Goal: Task Accomplishment & Management: Manage account settings

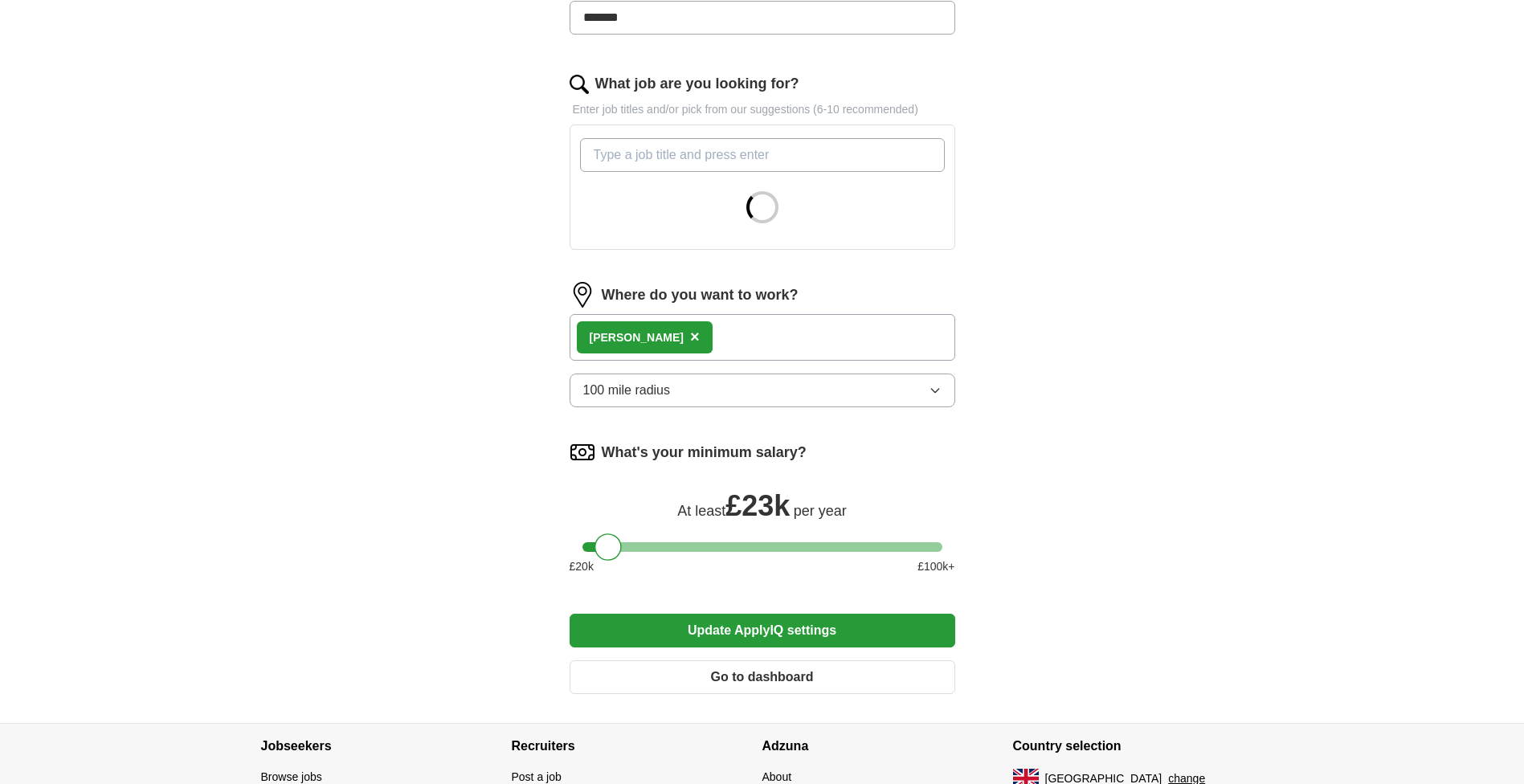
scroll to position [482, 0]
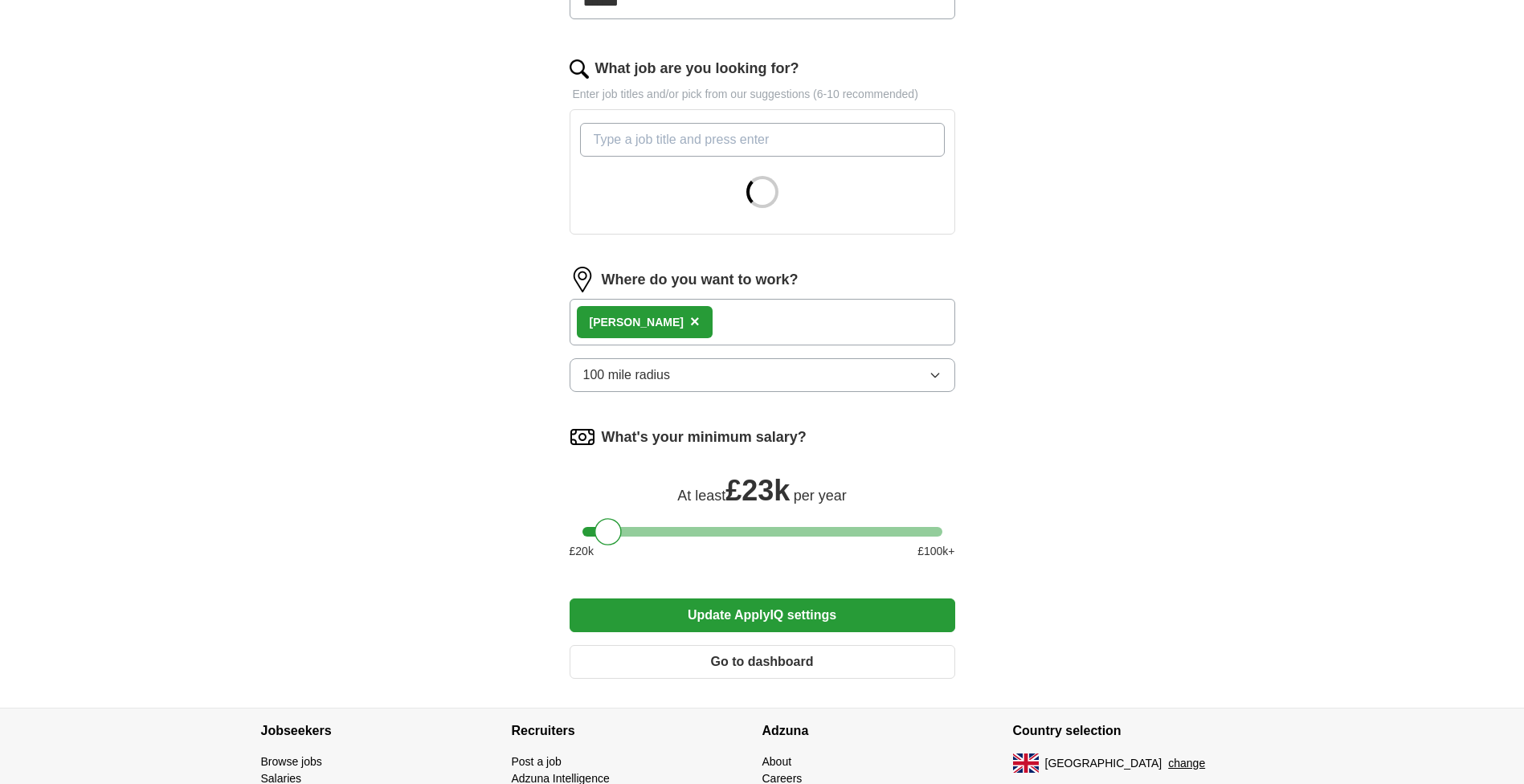
click at [726, 372] on button "100 mile radius" at bounding box center [762, 375] width 386 height 34
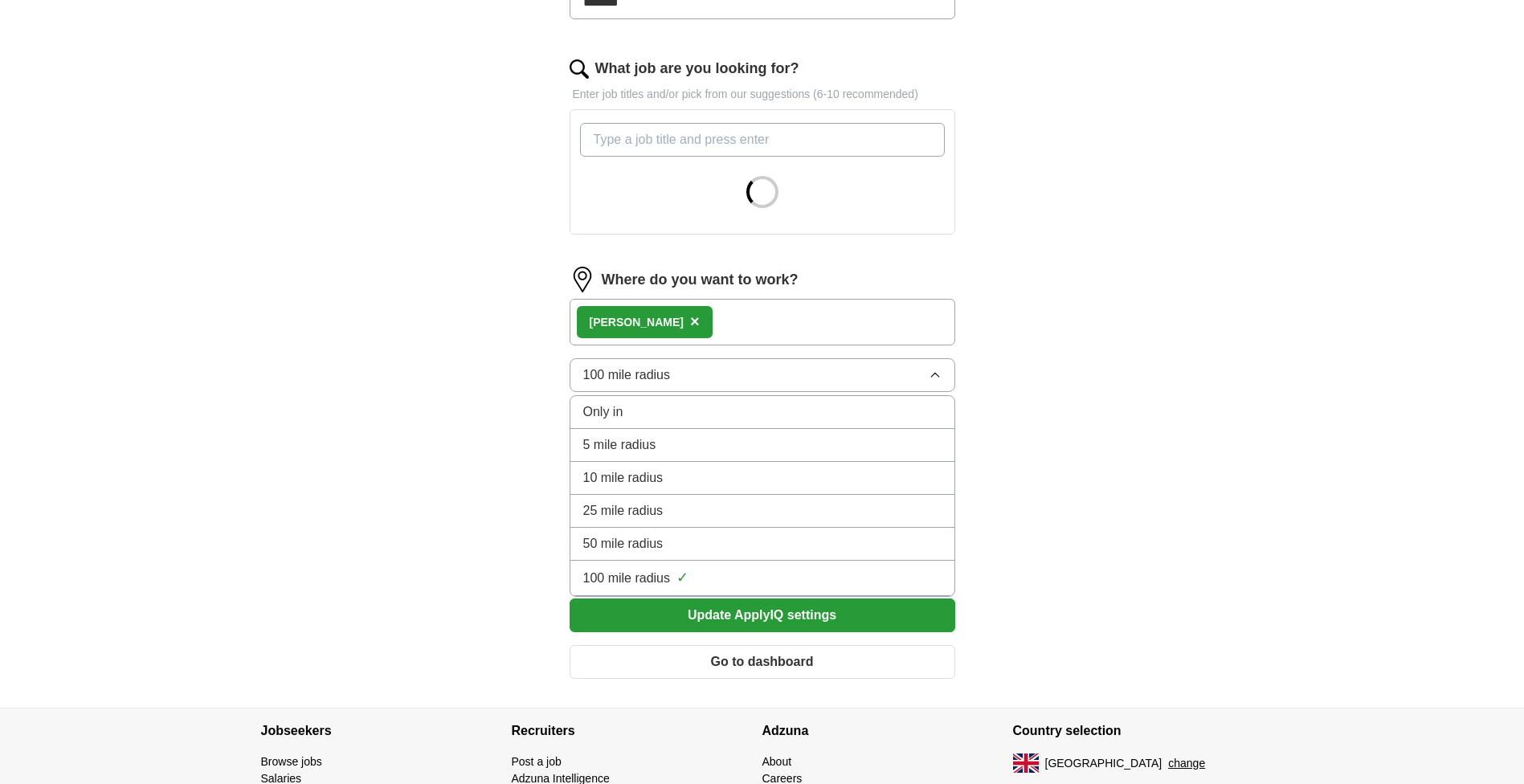
click at [662, 473] on span "10 mile radius" at bounding box center [623, 478] width 80 height 19
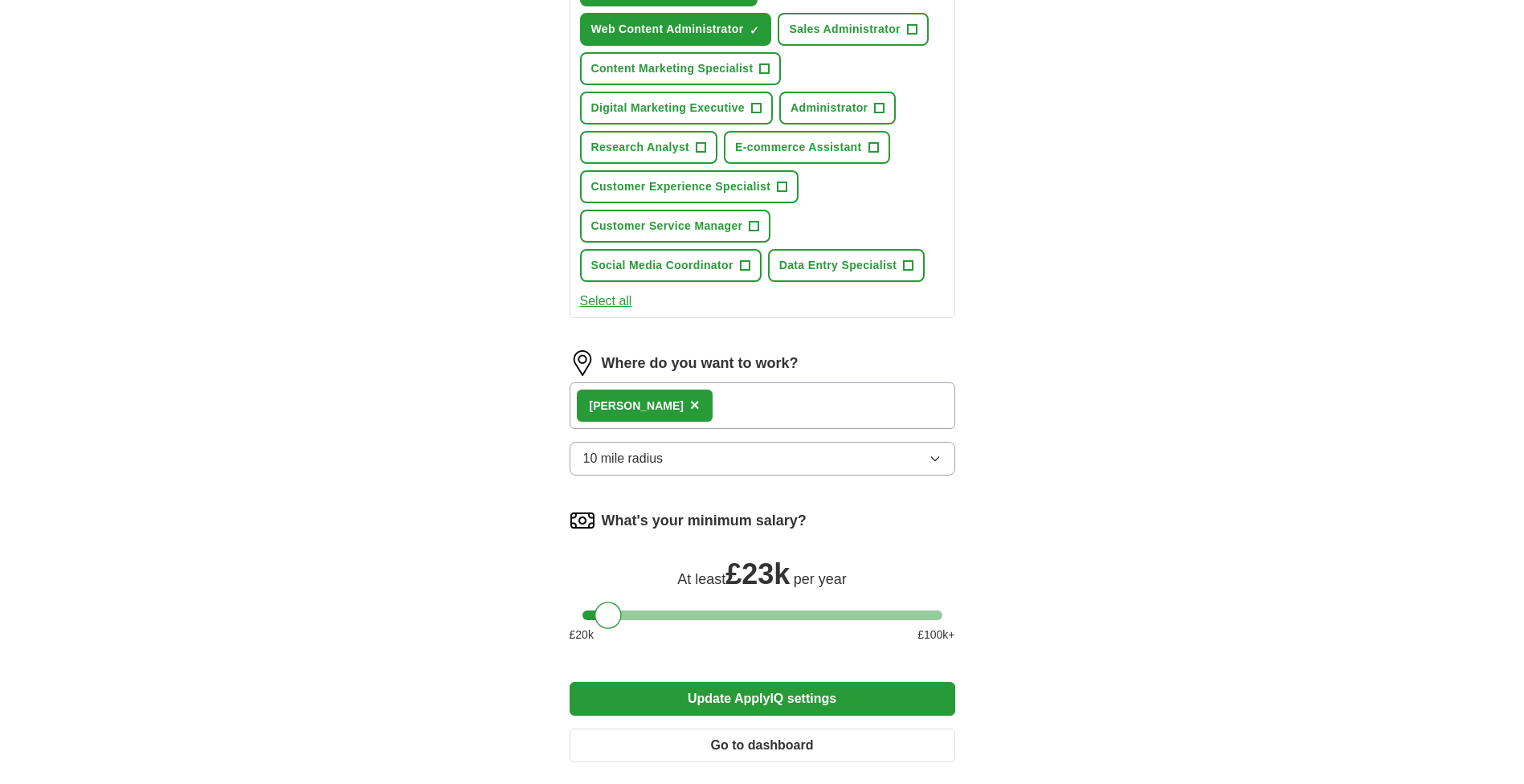
scroll to position [815, 0]
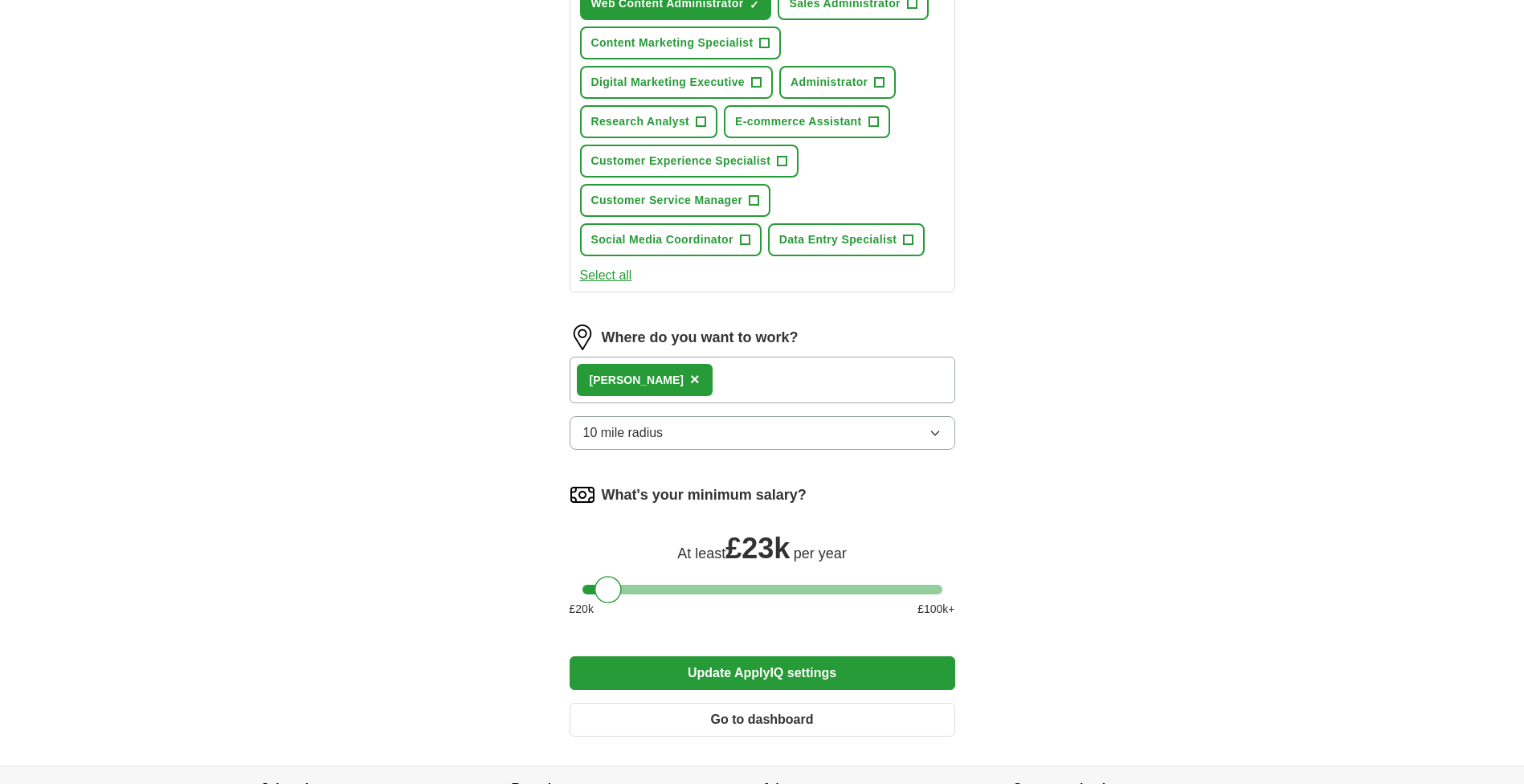
click at [850, 378] on div "Blackburn ×" at bounding box center [762, 380] width 386 height 46
click at [706, 385] on div "Blackburn ×" at bounding box center [762, 380] width 386 height 46
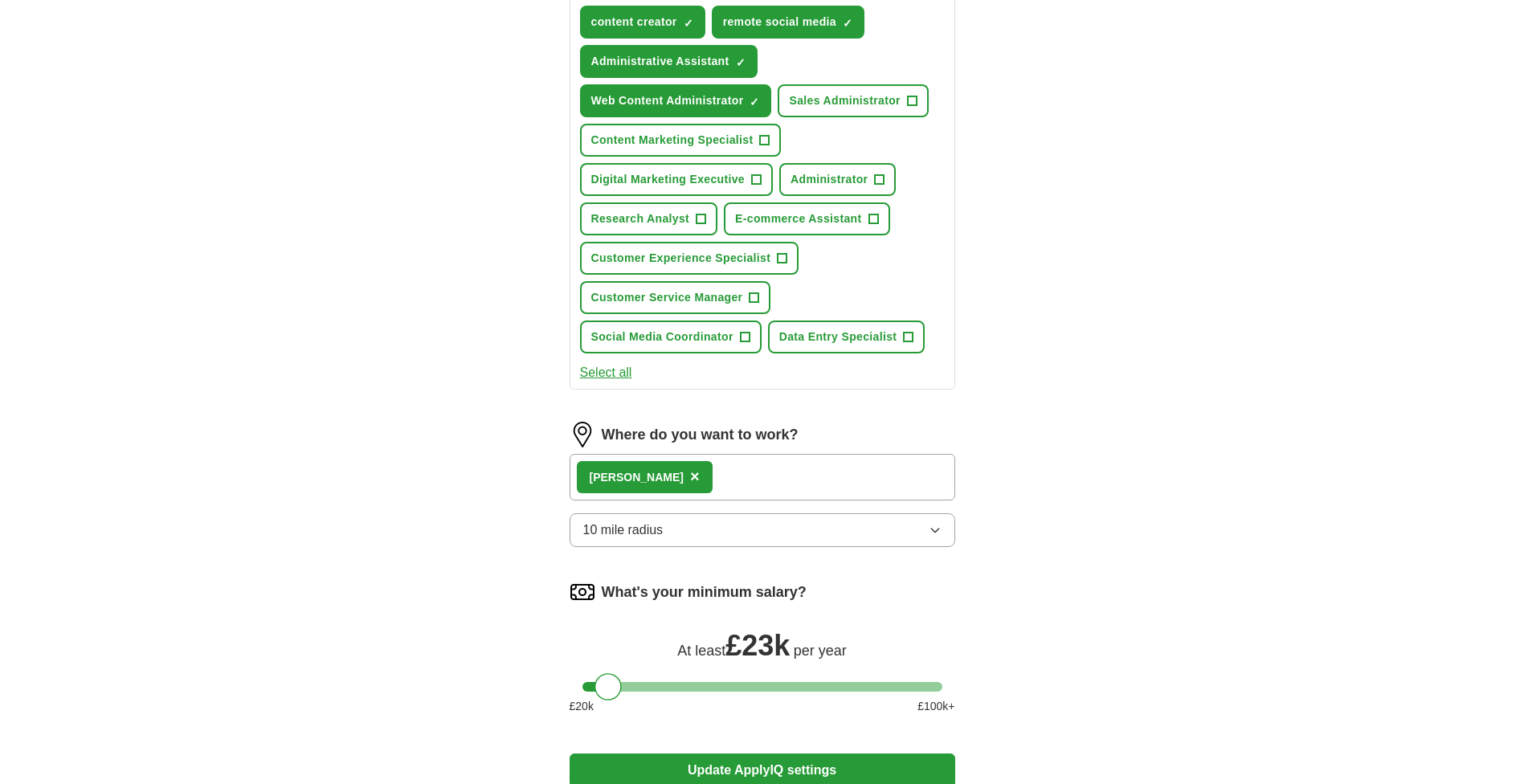
scroll to position [976, 0]
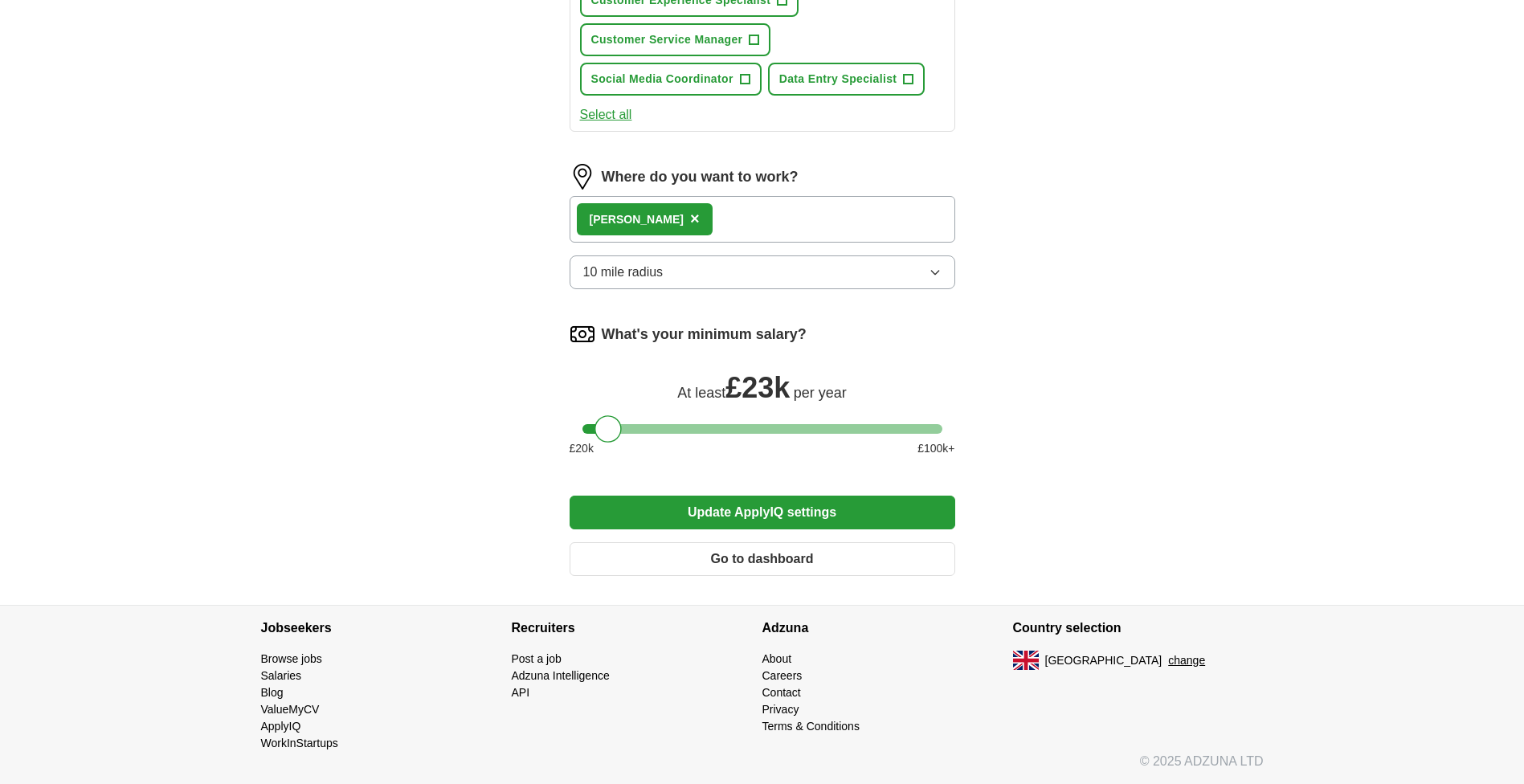
click at [736, 516] on button "Update ApplyIQ settings" at bounding box center [762, 512] width 386 height 34
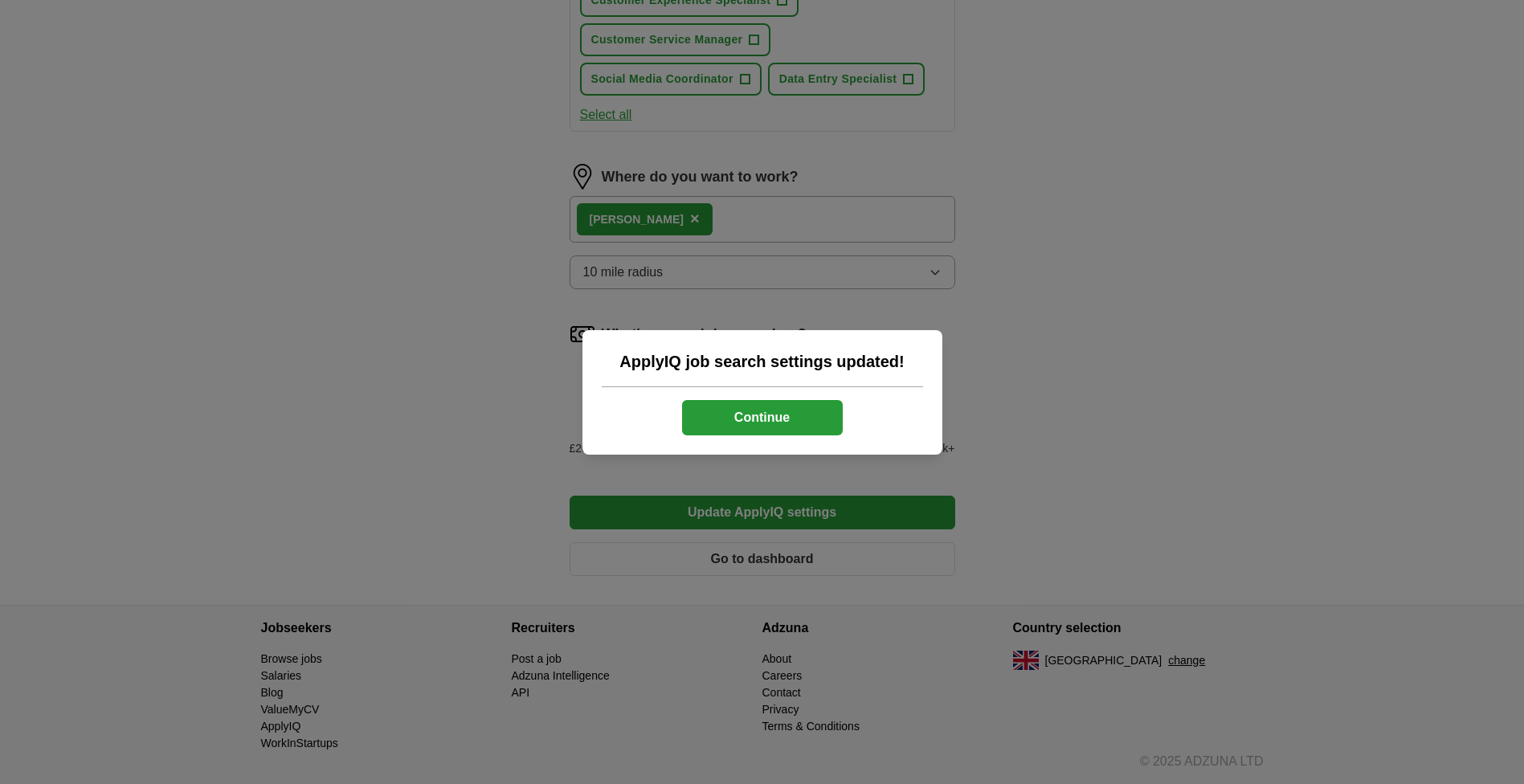
click at [789, 425] on button "Continue" at bounding box center [762, 418] width 161 height 36
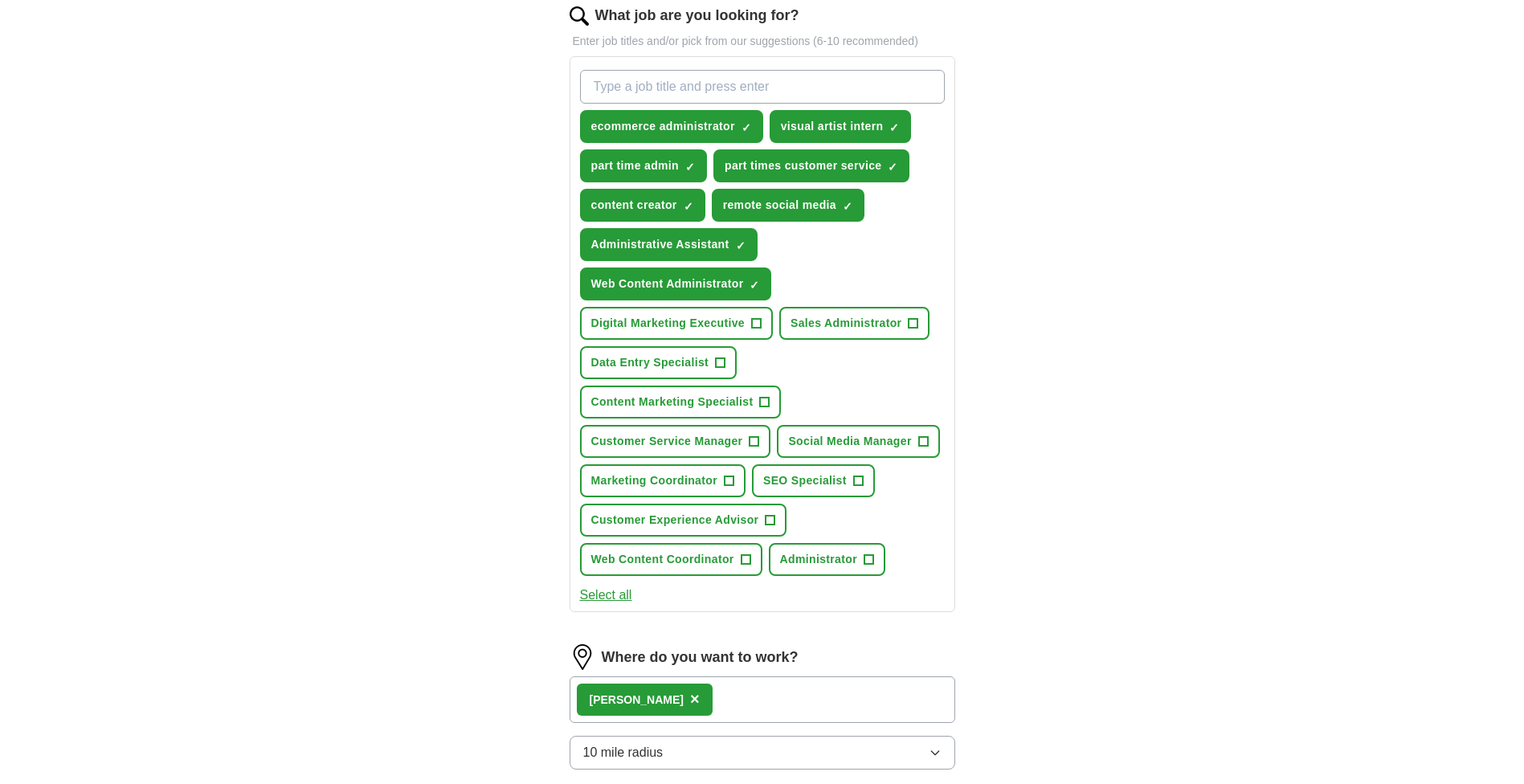
scroll to position [534, 0]
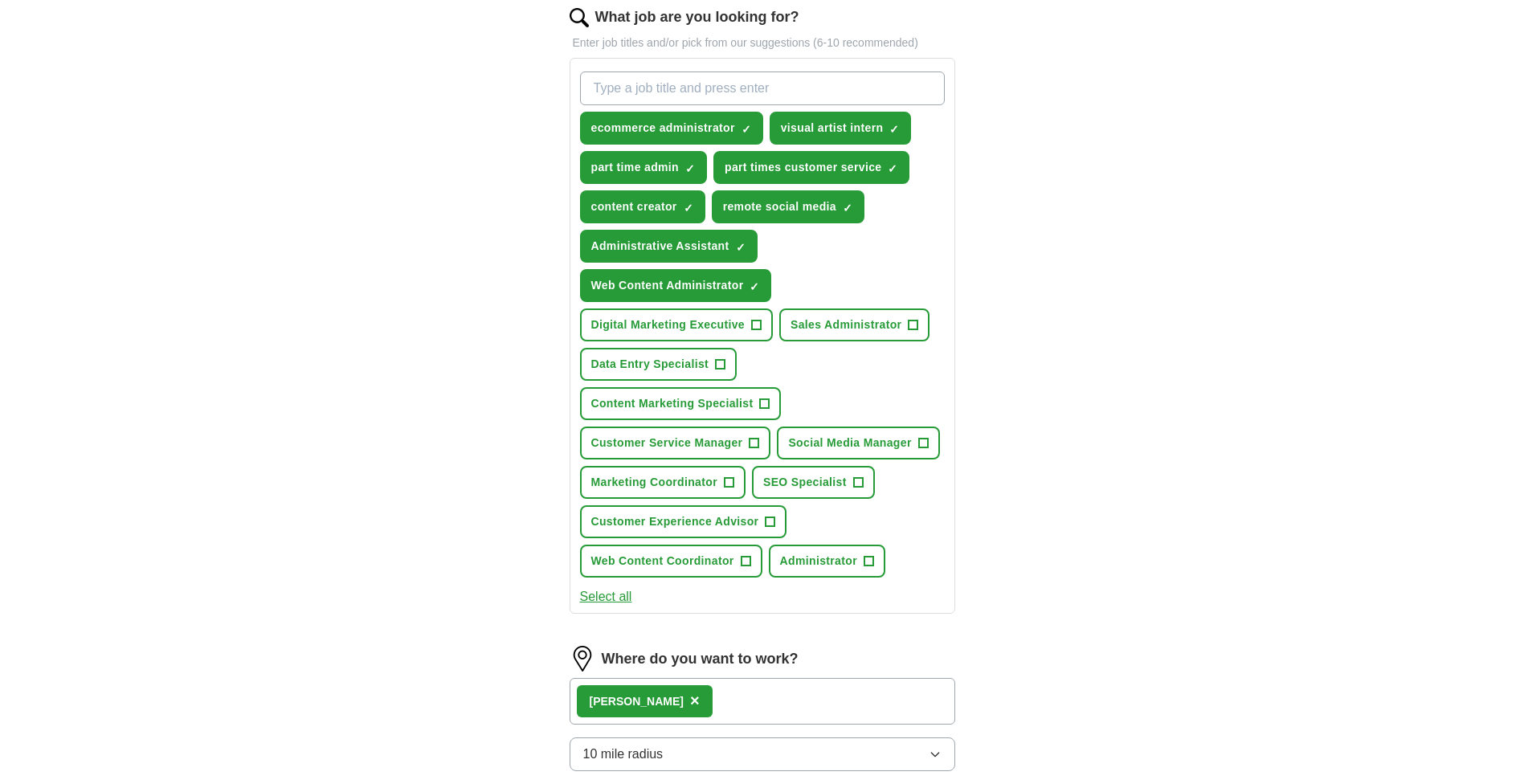
click at [659, 78] on input "What job are you looking for?" at bounding box center [762, 88] width 365 height 34
type input "remote ecommerce administrator"
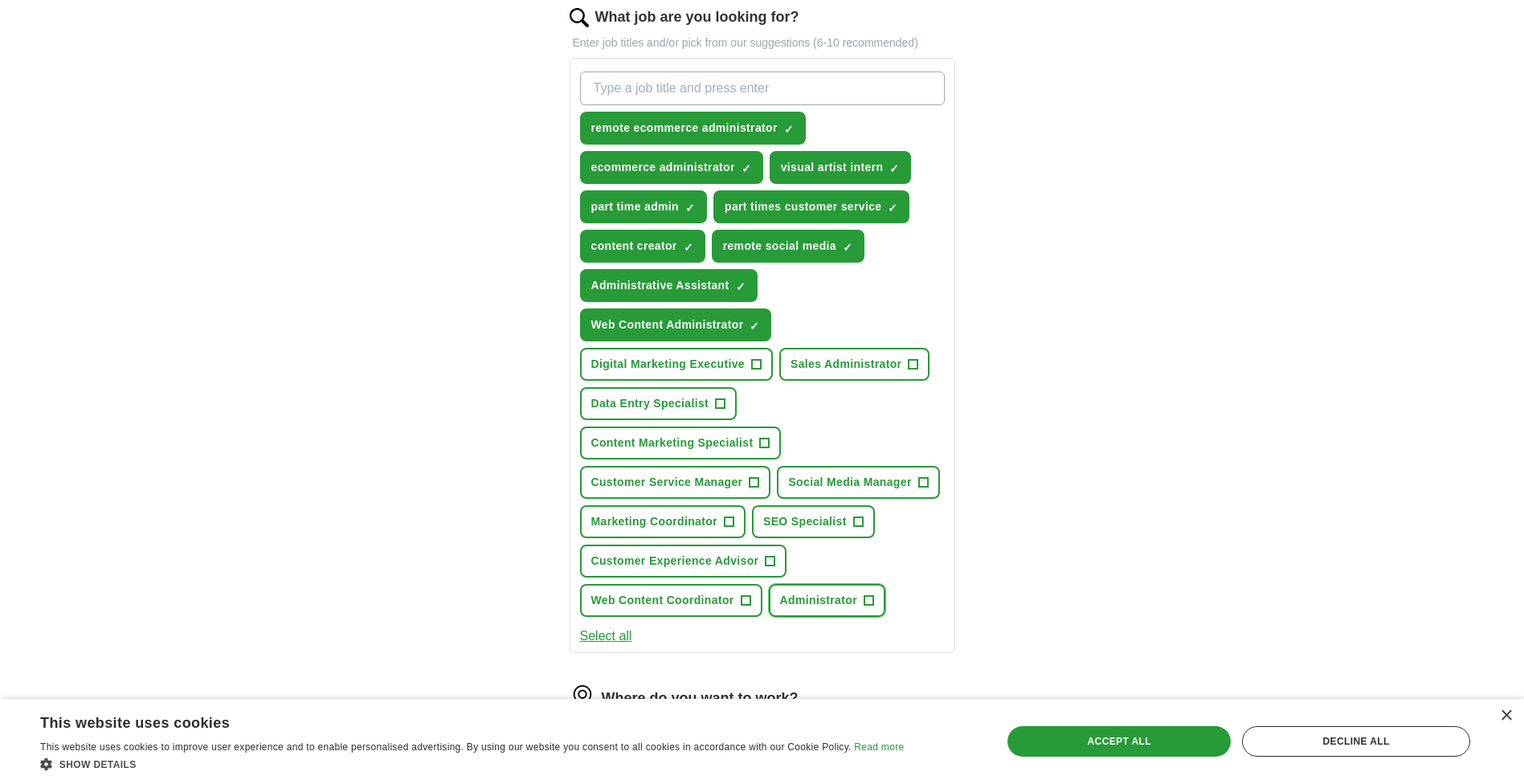
click at [862, 597] on button "Administrator +" at bounding box center [827, 600] width 116 height 33
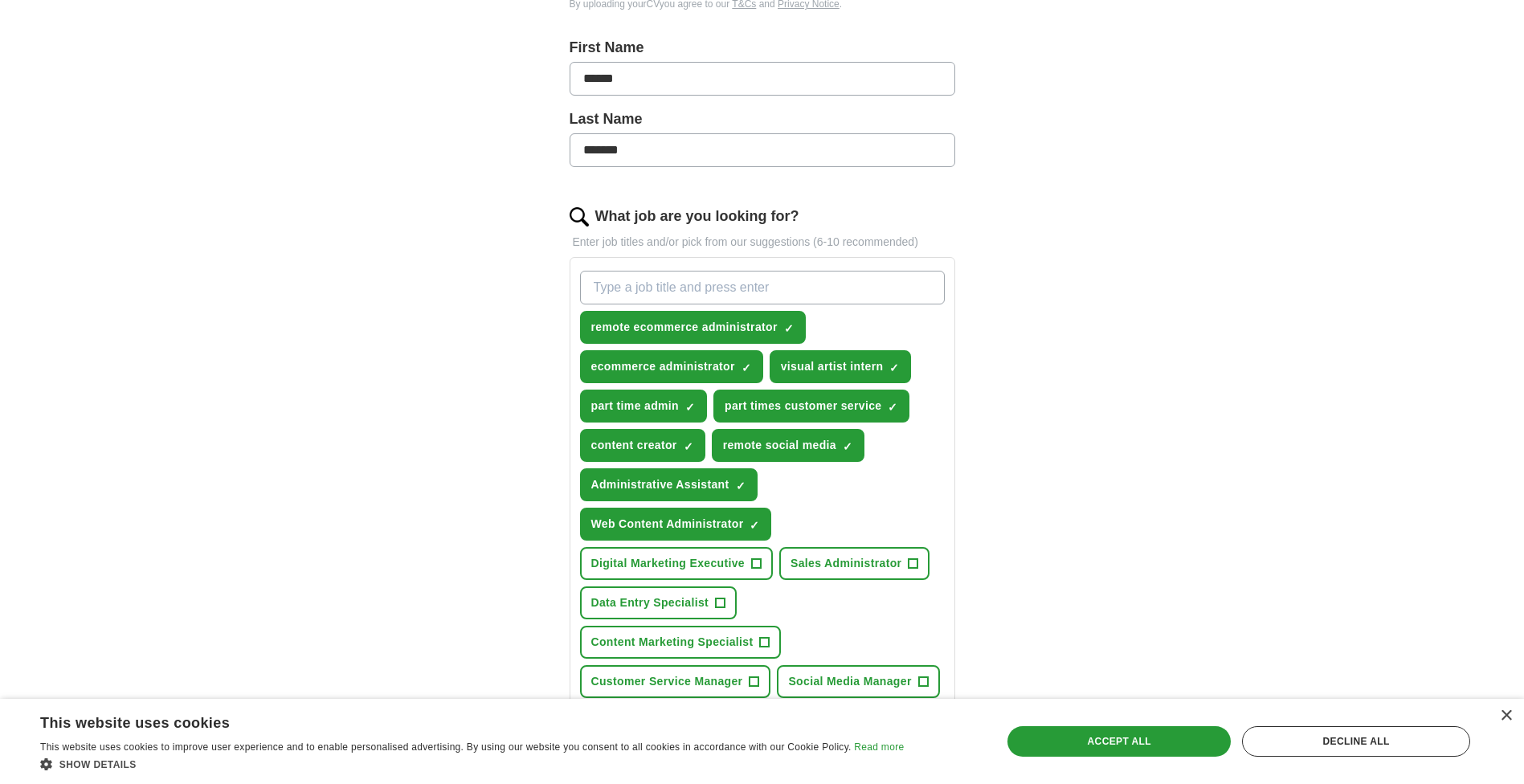
scroll to position [332, 0]
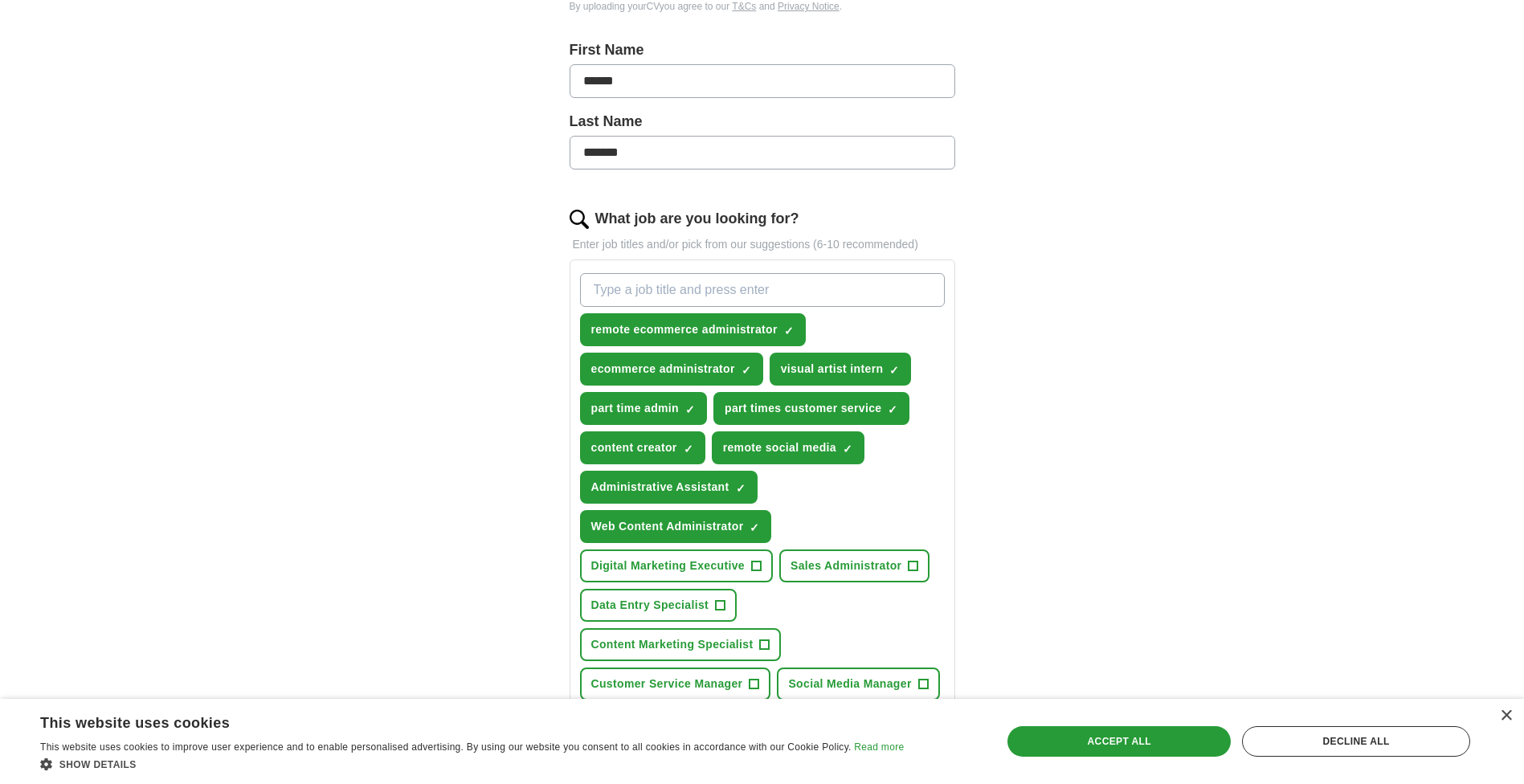
click at [625, 290] on input "What job are you looking for?" at bounding box center [762, 290] width 365 height 34
type input "part time content creator"
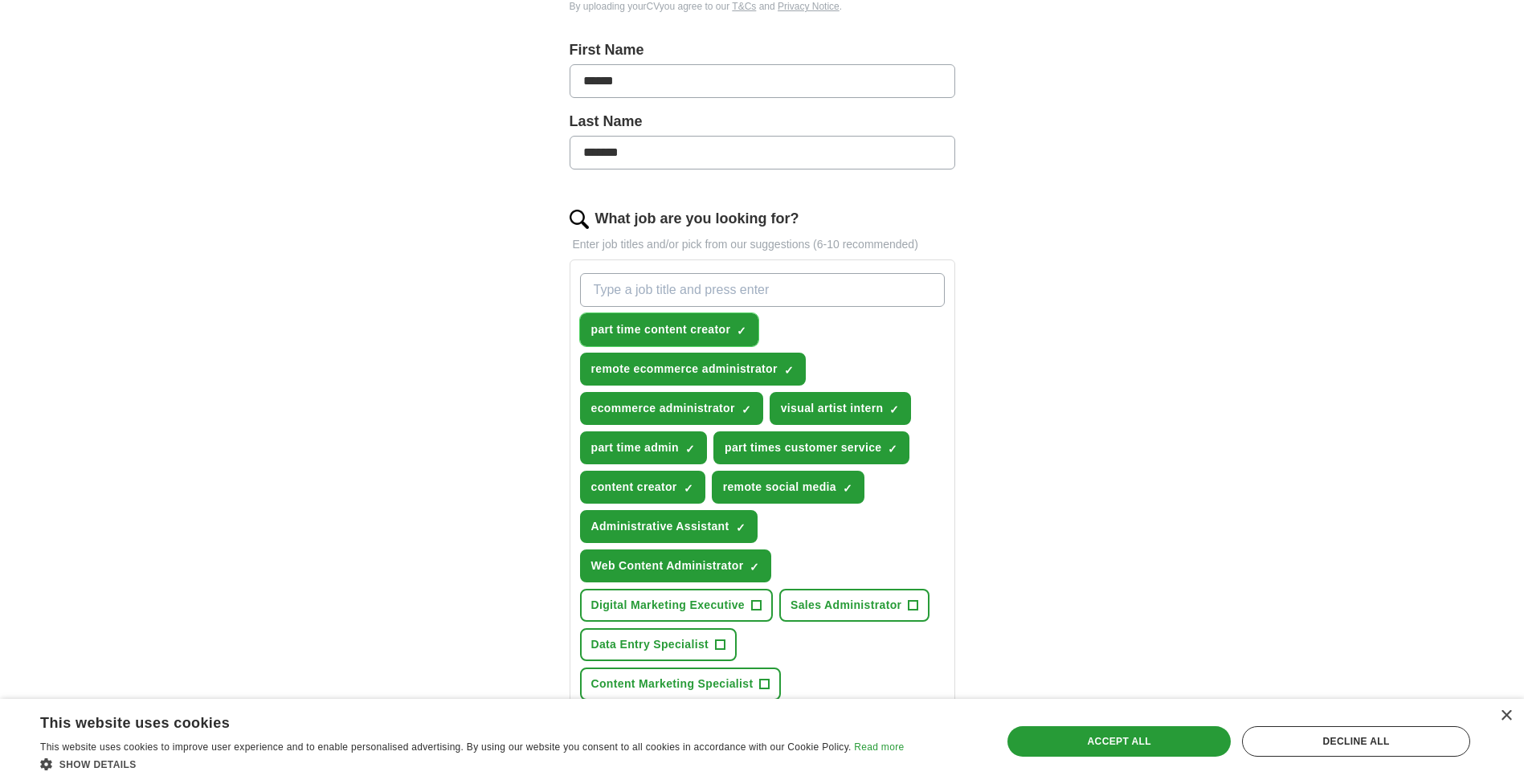
click at [0, 0] on span "×" at bounding box center [0, 0] width 0 height 0
click at [677, 289] on input "What job are you looking for?" at bounding box center [762, 290] width 365 height 34
click at [696, 285] on input "What job are you looking for?" at bounding box center [762, 290] width 365 height 34
type input "social media content creator"
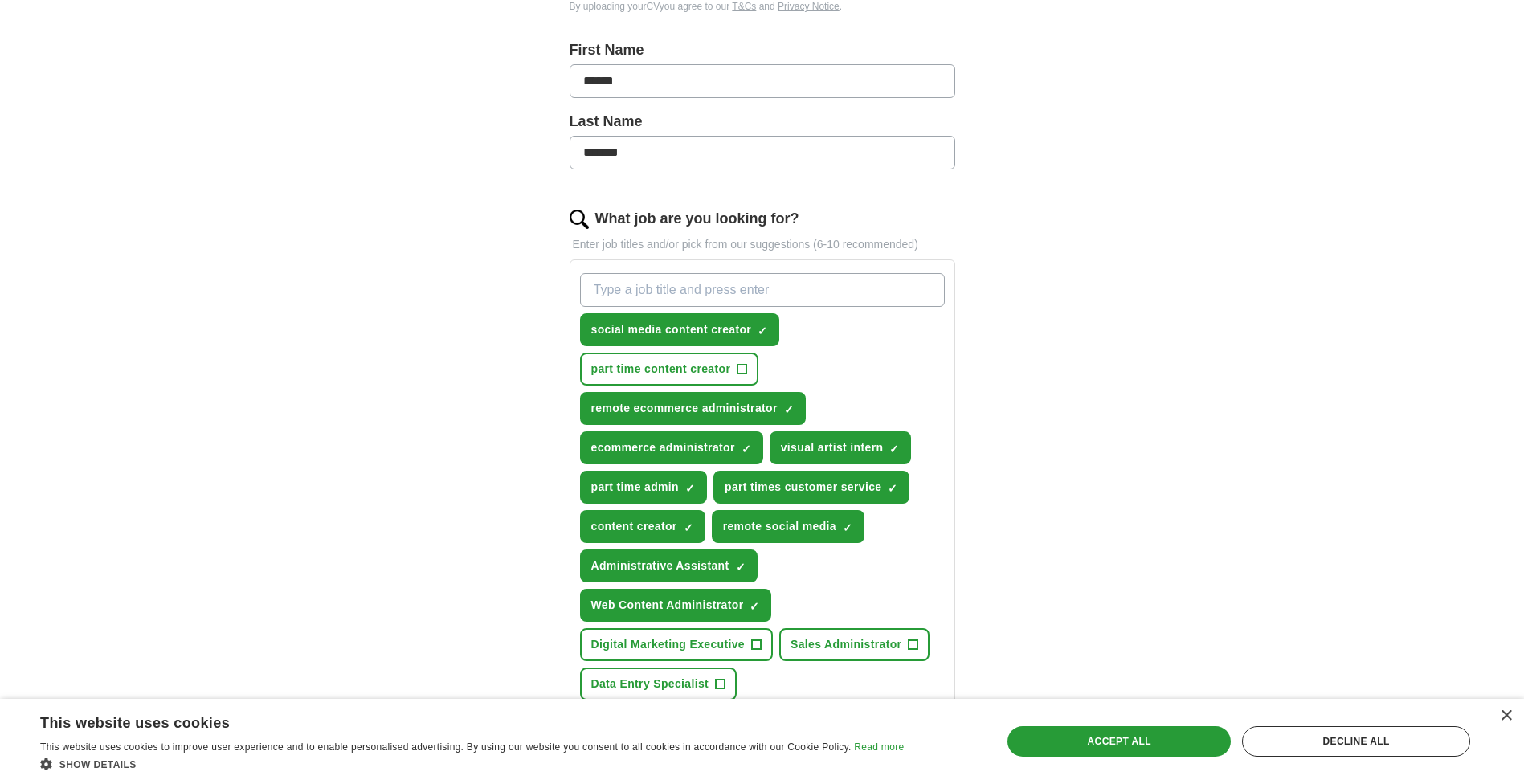
click at [696, 285] on input "What job are you looking for?" at bounding box center [762, 290] width 365 height 34
type input "remote social media"
click at [696, 285] on input "What job are you looking for?" at bounding box center [762, 290] width 365 height 34
type input "c"
type input "content creator"
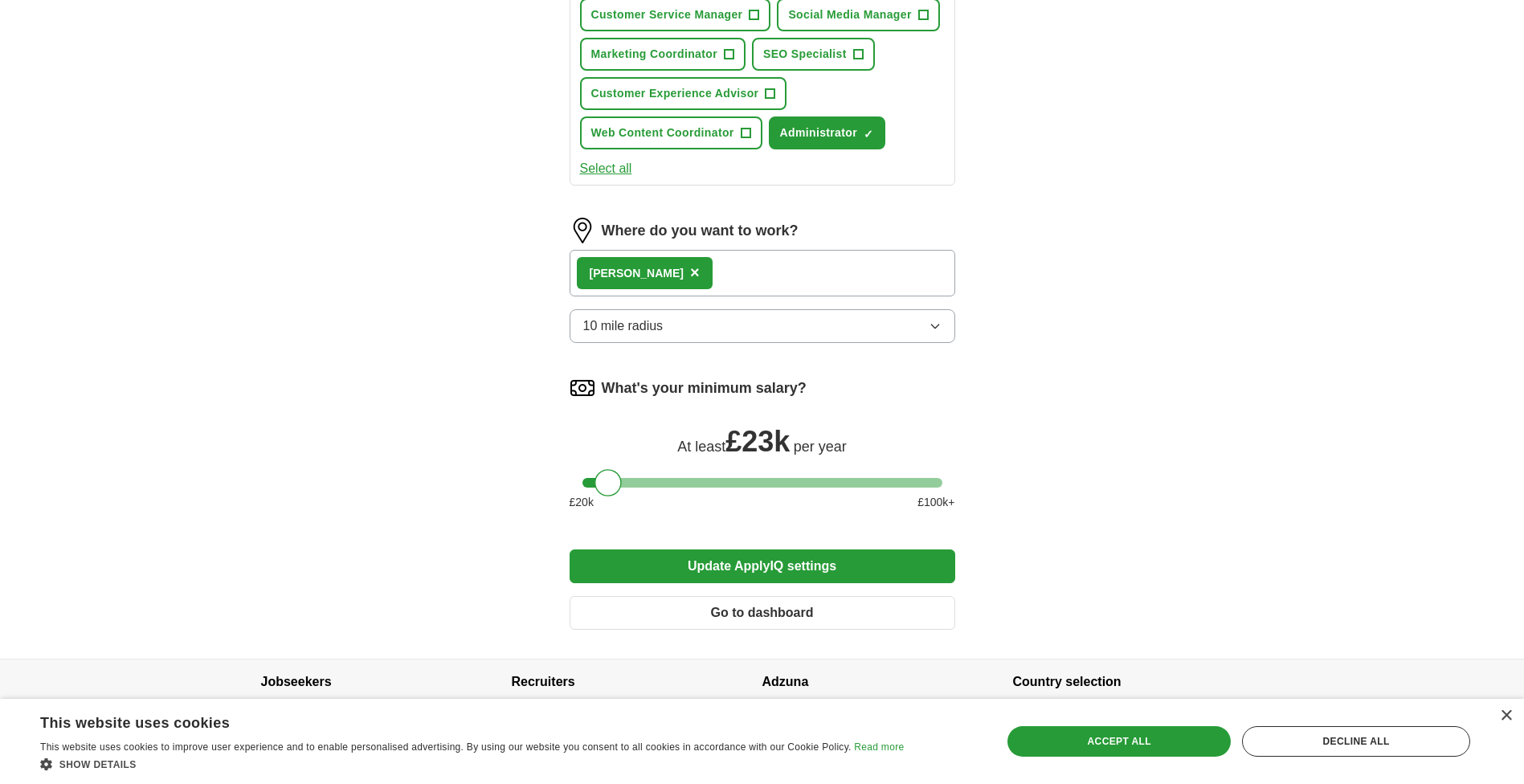
scroll to position [1173, 0]
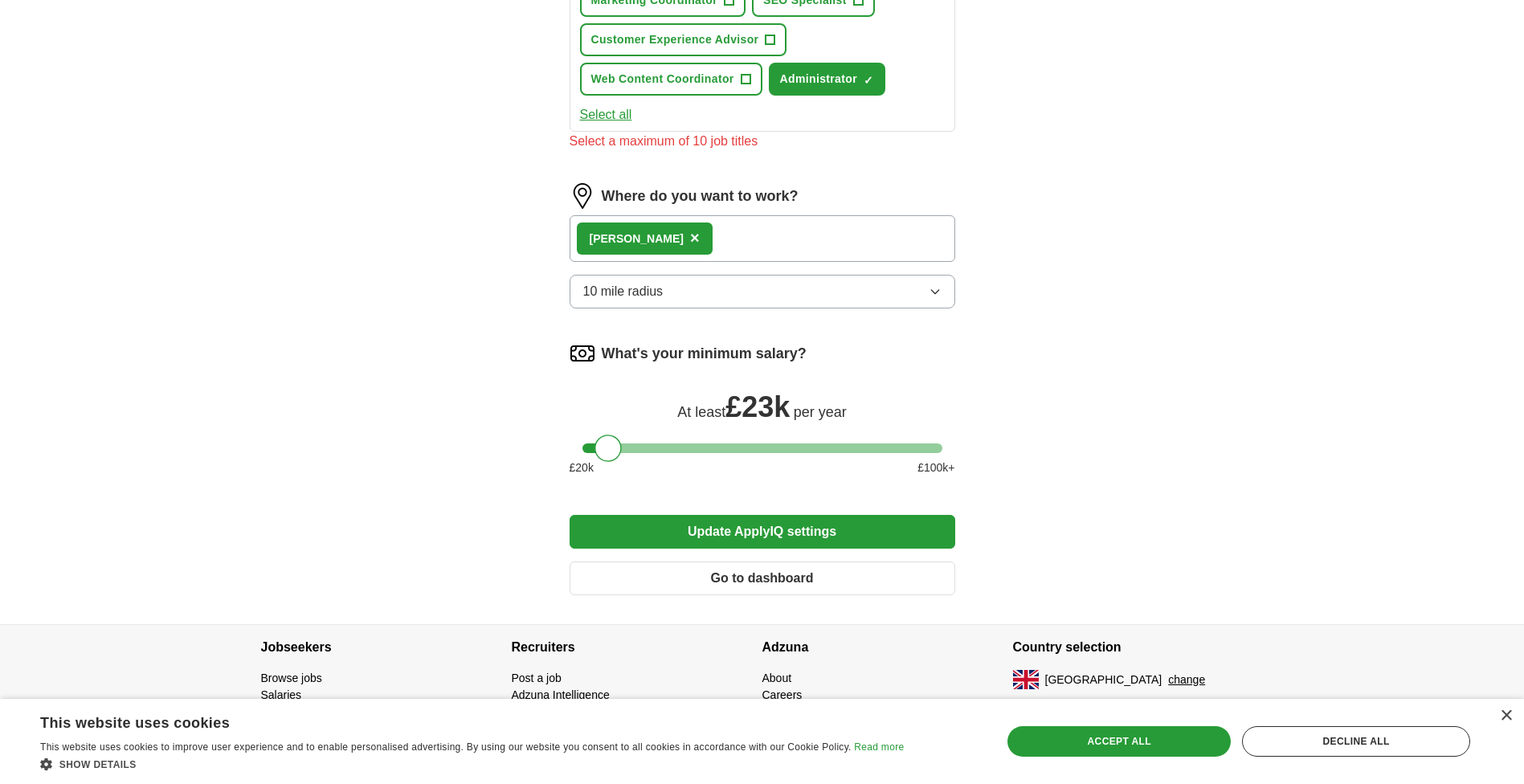
click at [761, 520] on button "Update ApplyIQ settings" at bounding box center [762, 532] width 386 height 34
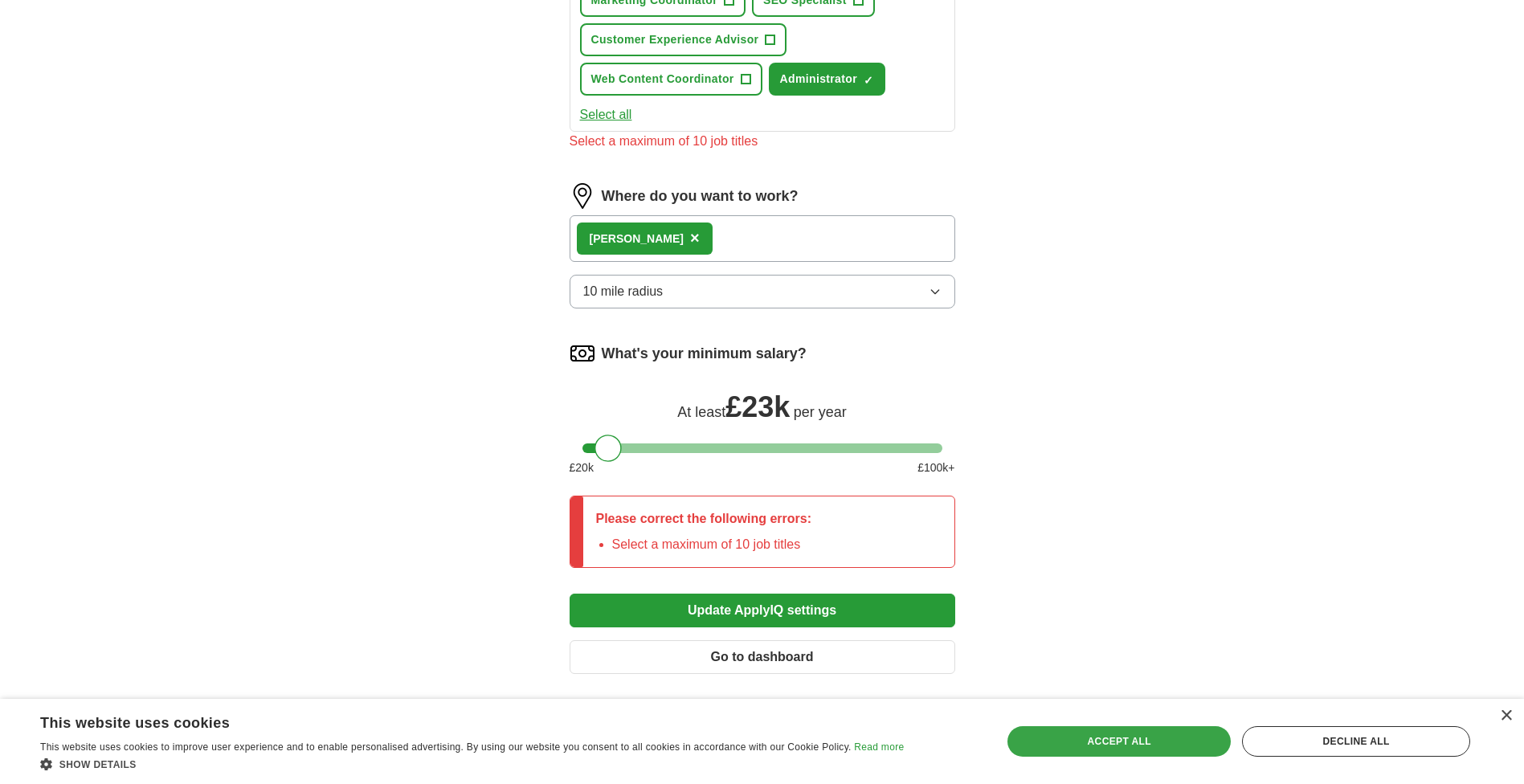
click at [1082, 748] on div "Accept all" at bounding box center [1119, 741] width 223 height 31
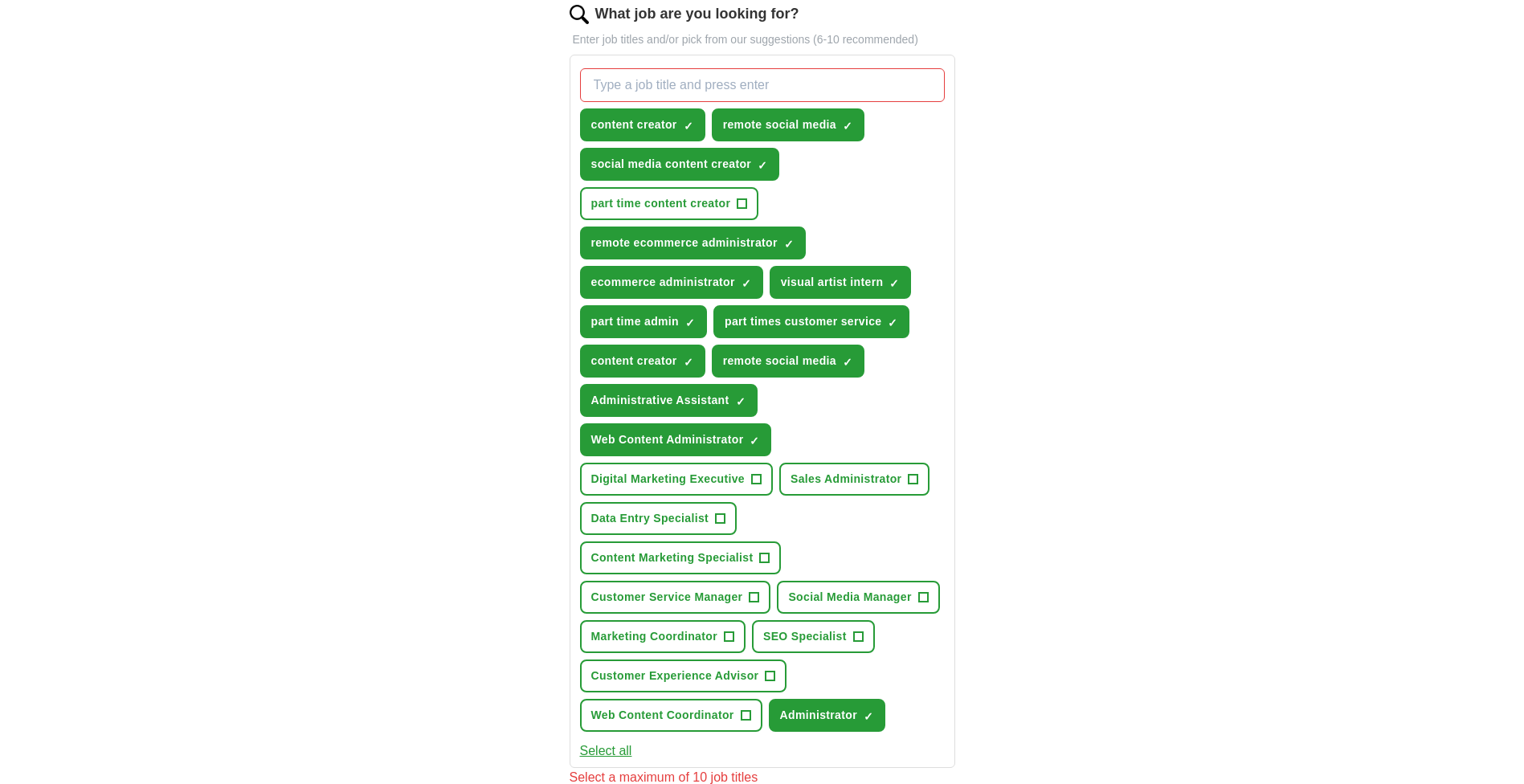
scroll to position [530, 0]
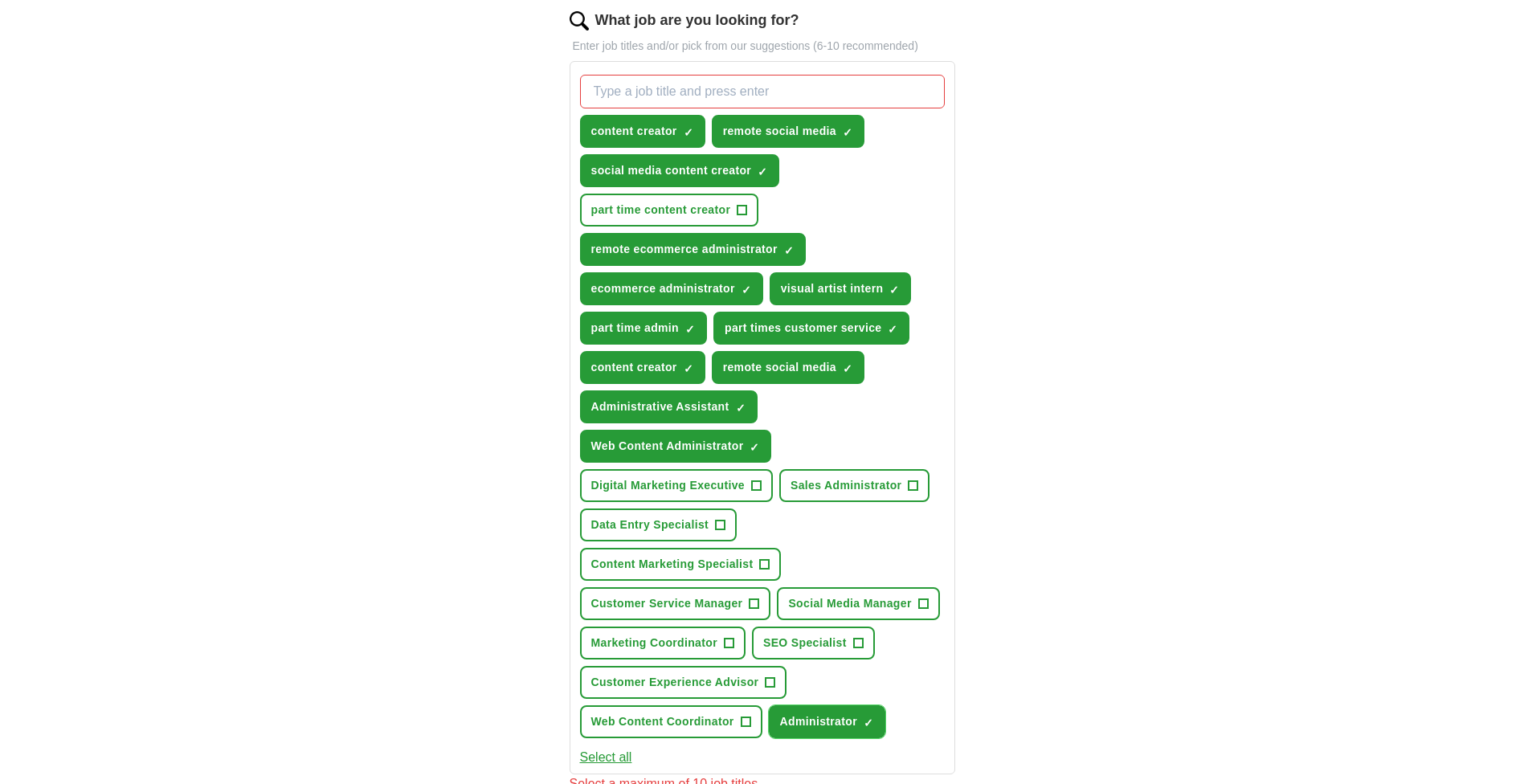
click at [0, 0] on span "×" at bounding box center [0, 0] width 0 height 0
click at [899, 325] on button "part times customer service ✓ ×" at bounding box center [811, 328] width 196 height 33
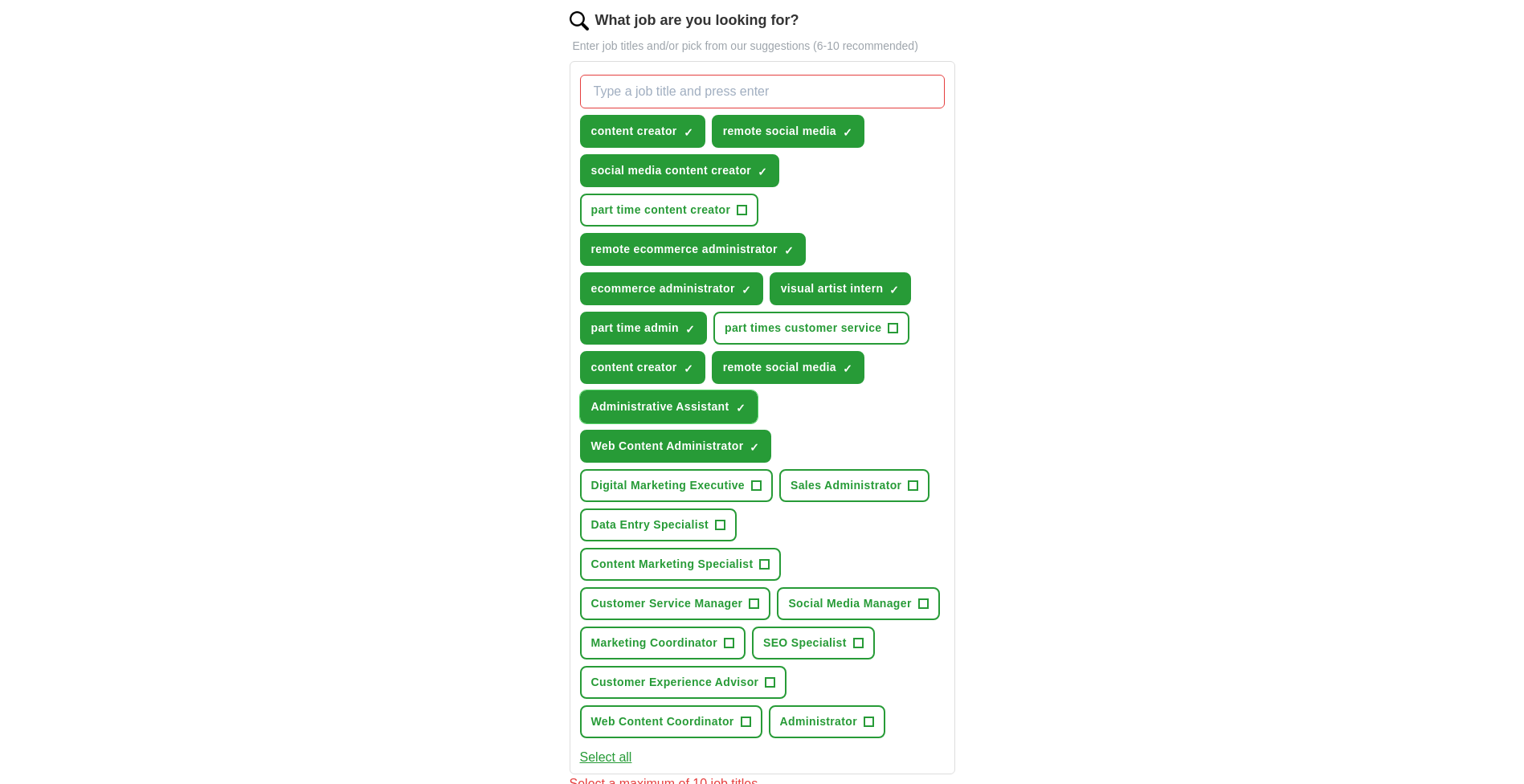
click at [749, 403] on button "Administrative Assistant ✓ ×" at bounding box center [669, 407] width 178 height 33
click at [0, 0] on span "×" at bounding box center [0, 0] width 0 height 0
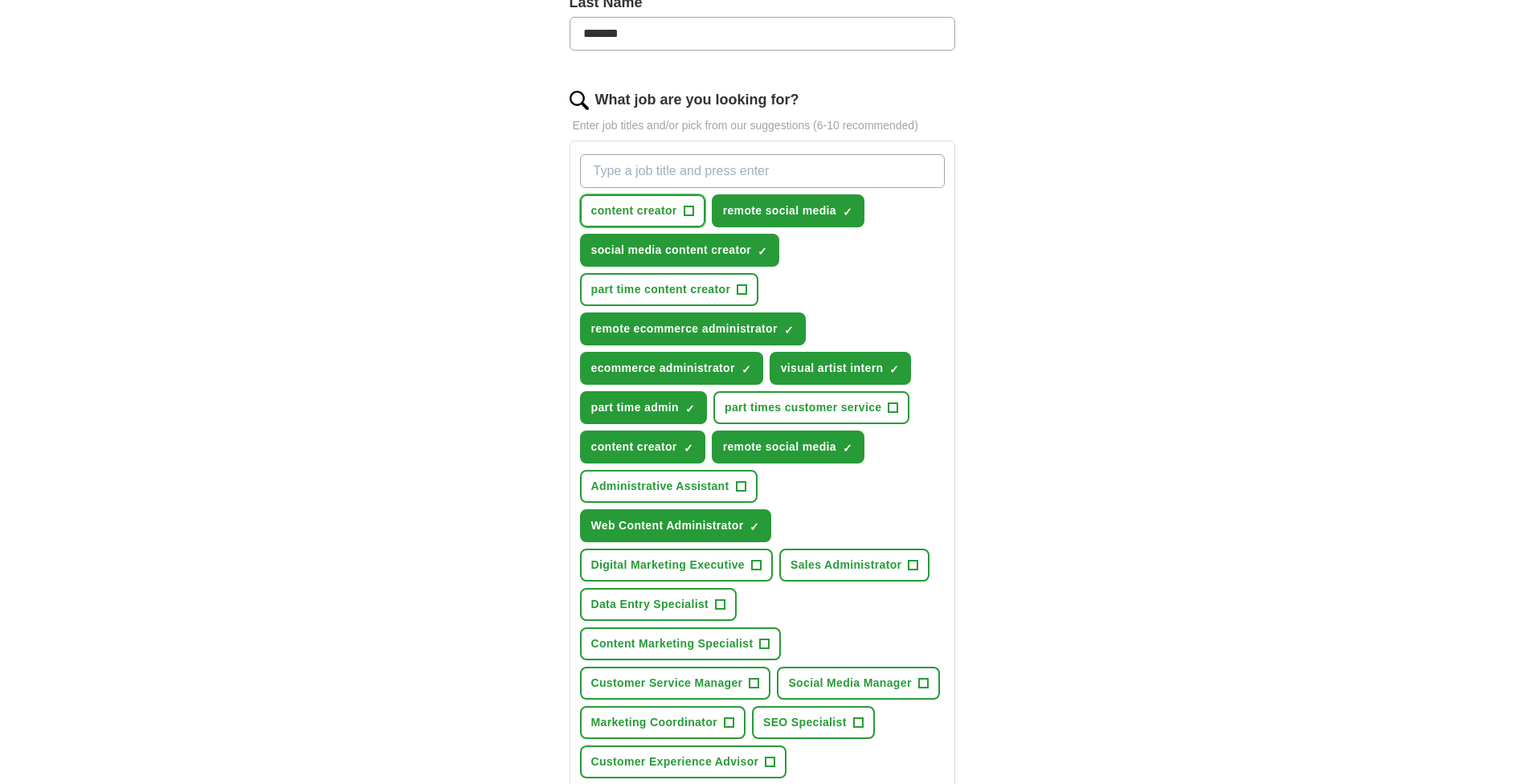
scroll to position [450, 0]
click at [636, 177] on input "What job are you looking for?" at bounding box center [762, 171] width 365 height 34
type input "website administrator"
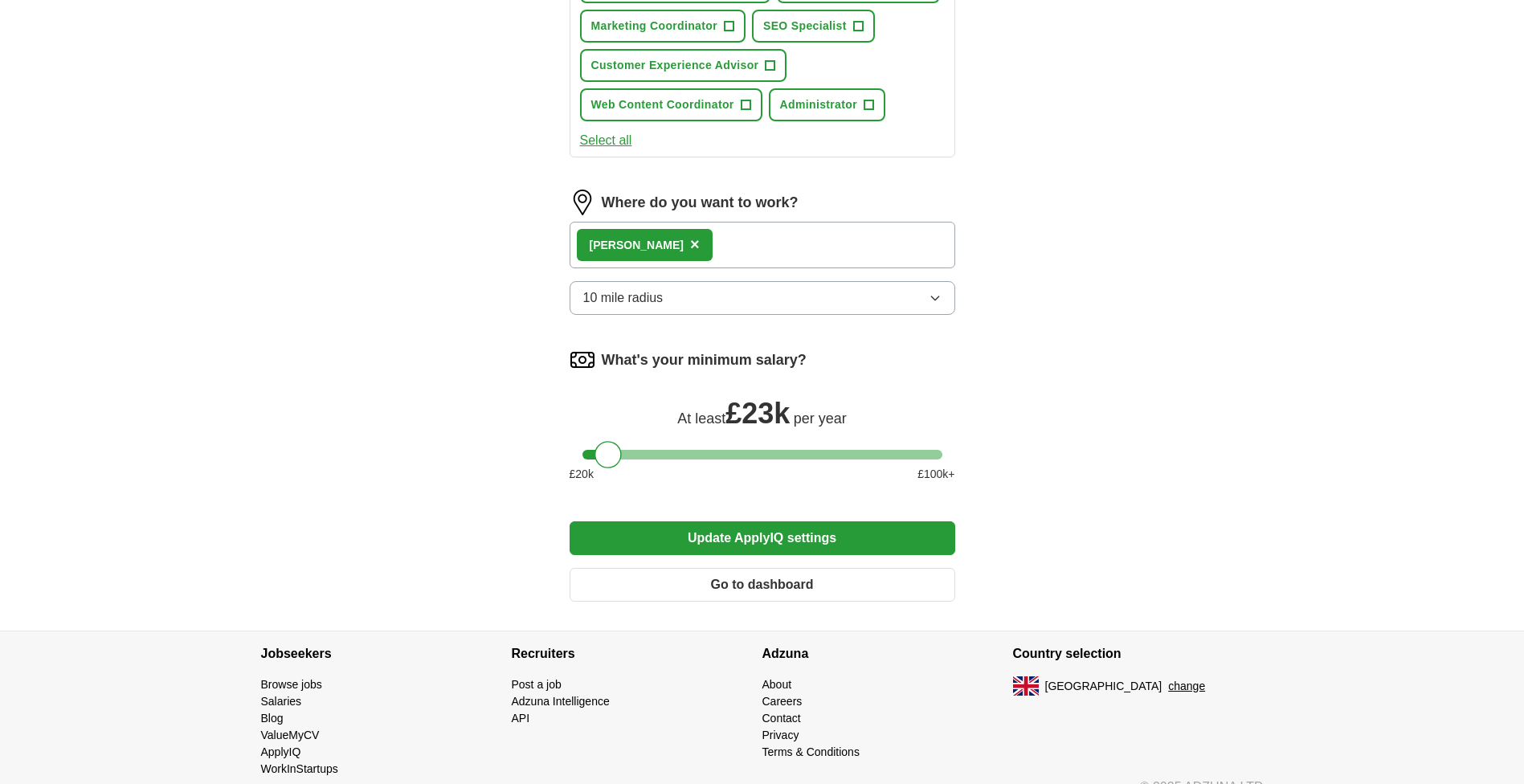
scroll to position [1173, 0]
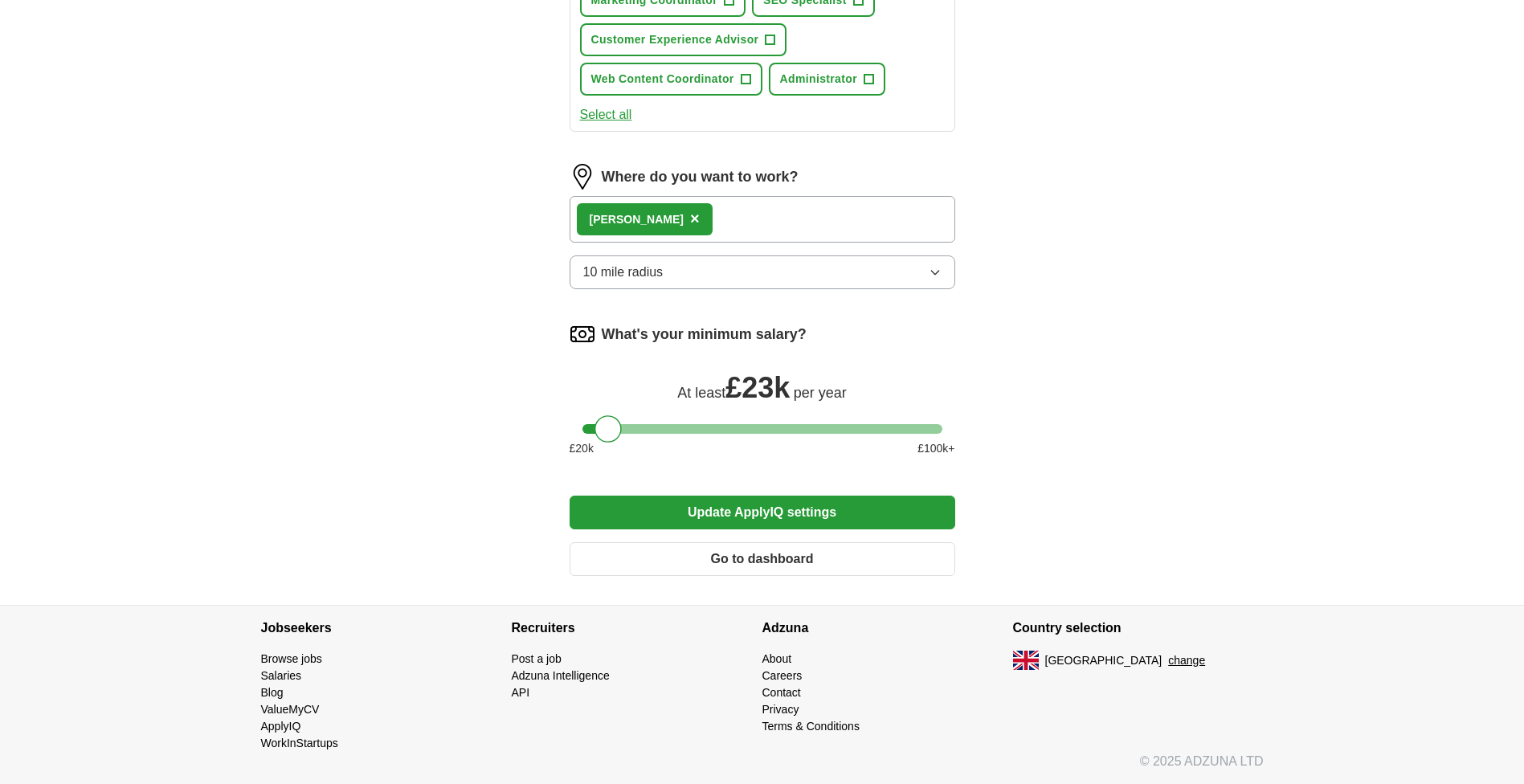
click at [729, 515] on button "Update ApplyIQ settings" at bounding box center [762, 512] width 386 height 34
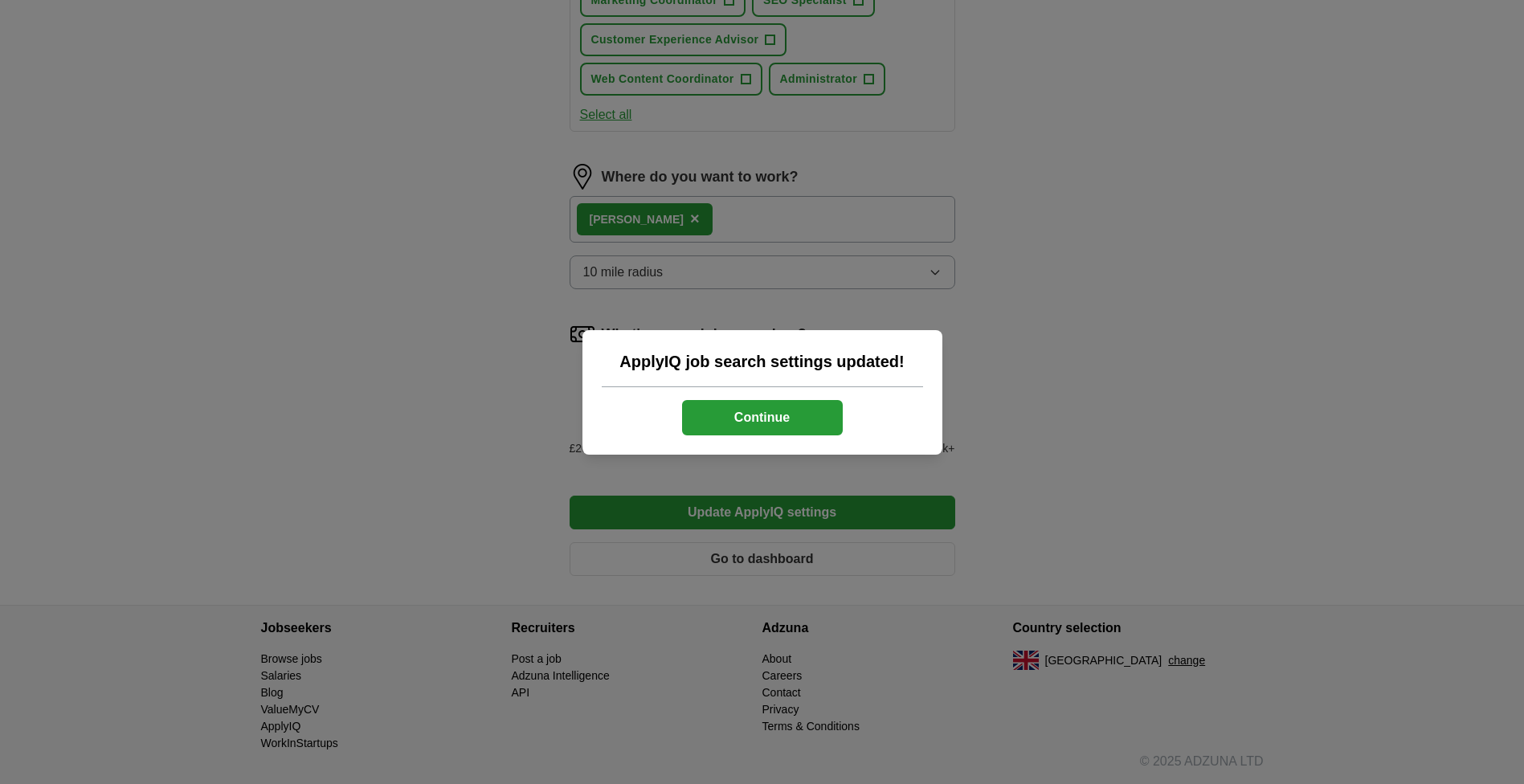
click at [748, 422] on button "Continue" at bounding box center [762, 418] width 161 height 36
